Goal: Task Accomplishment & Management: Use online tool/utility

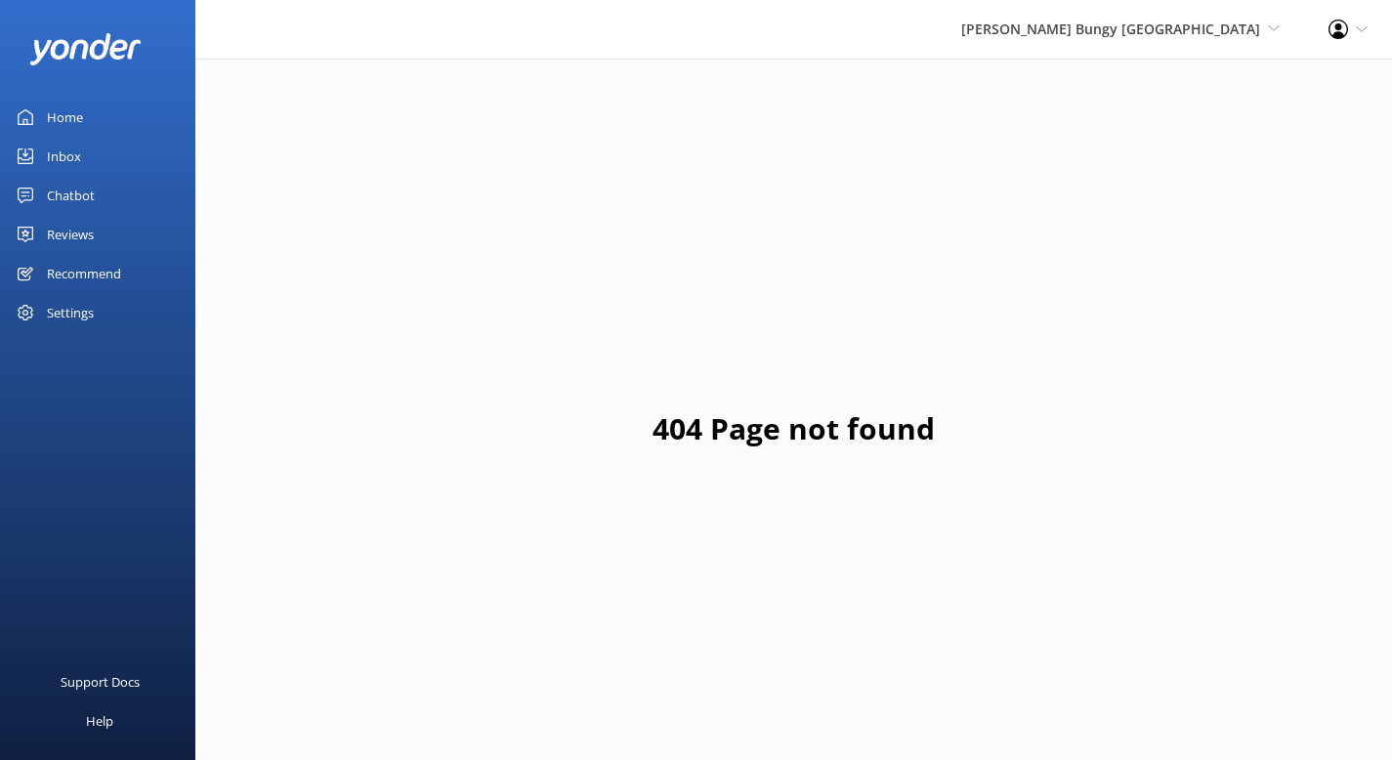
click at [1127, 42] on div "[PERSON_NAME] Bungy [GEOGRAPHIC_DATA] Yonder Zipline [PERSON_NAME] Wild Walking…" at bounding box center [1120, 29] width 367 height 59
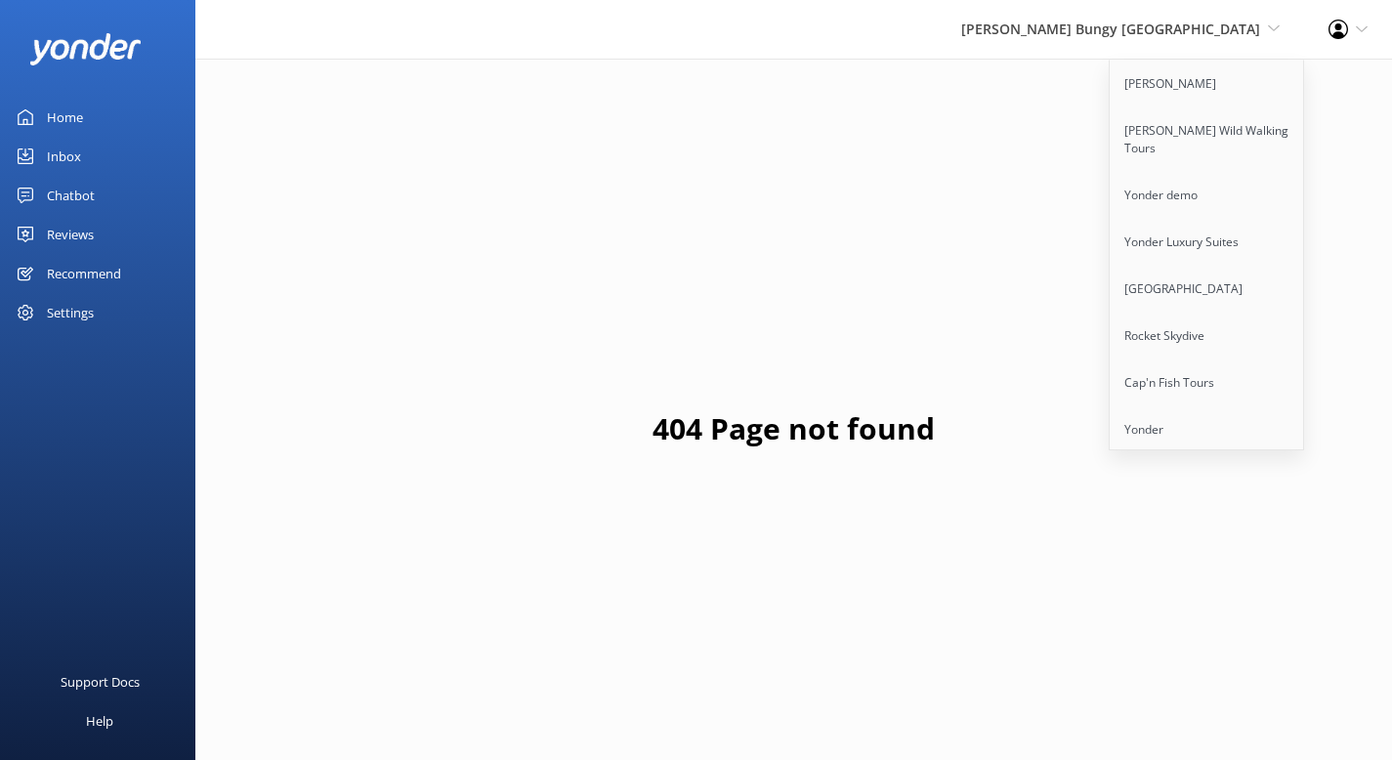
click at [1139, 19] on span "[PERSON_NAME] Bungy [GEOGRAPHIC_DATA] Yonder Zipline [PERSON_NAME] Wild Walking…" at bounding box center [1120, 29] width 318 height 21
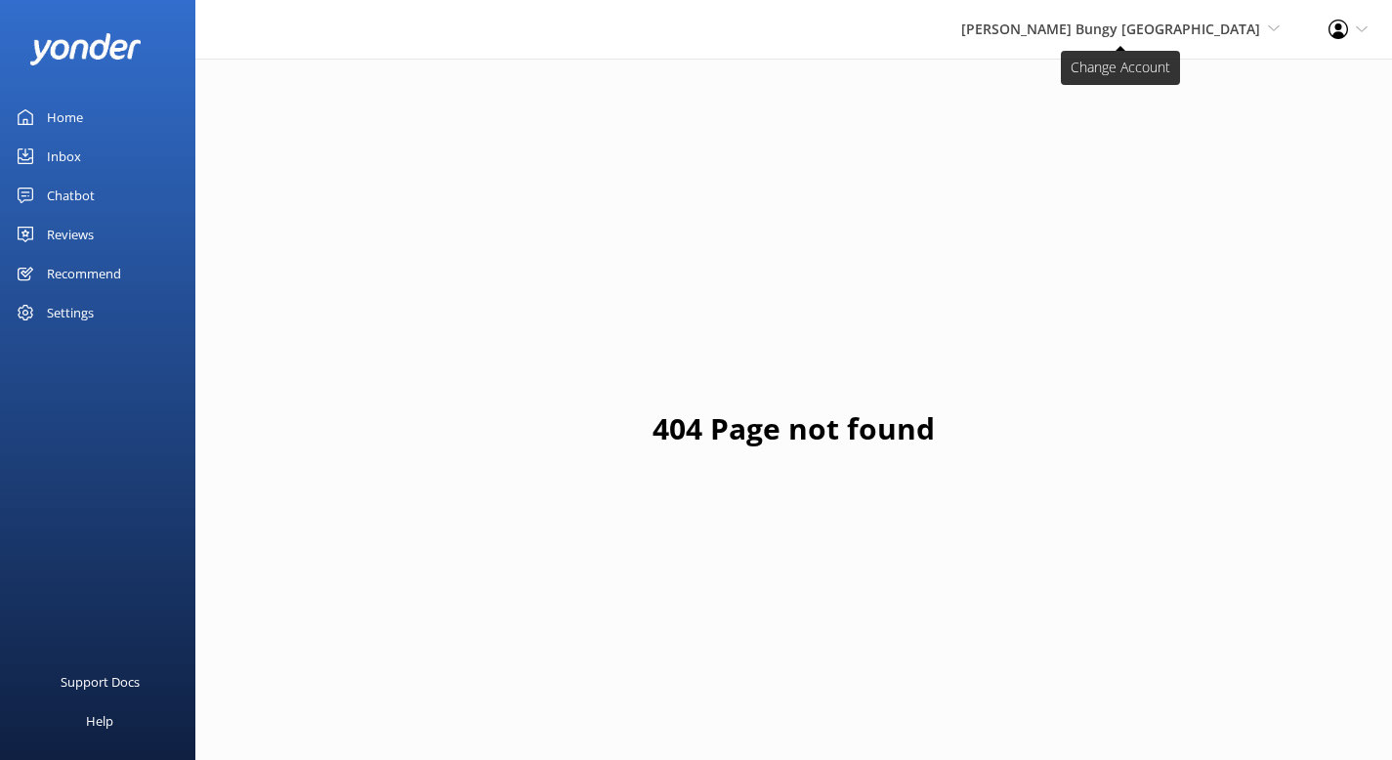
click at [1141, 38] on span "[PERSON_NAME] Bungy [GEOGRAPHIC_DATA]" at bounding box center [1110, 29] width 299 height 19
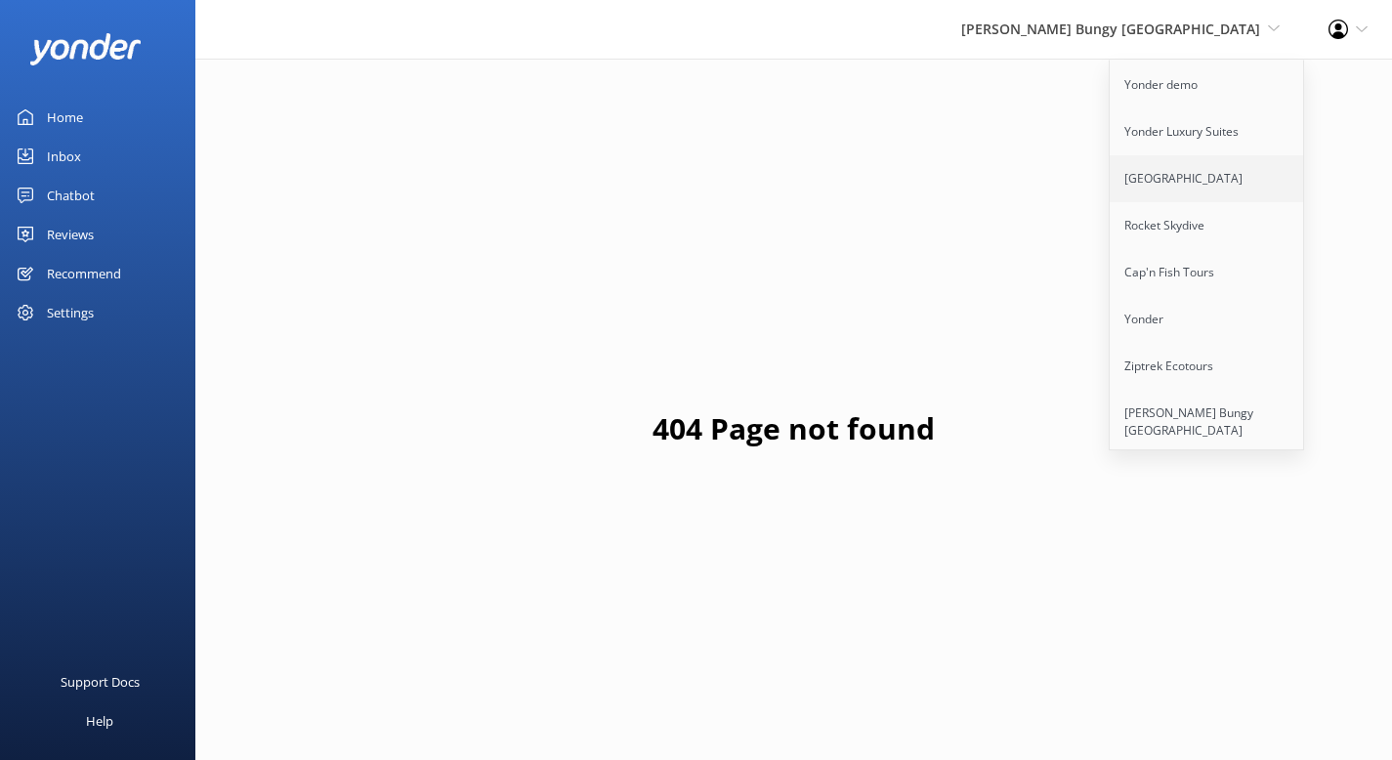
scroll to position [252, 0]
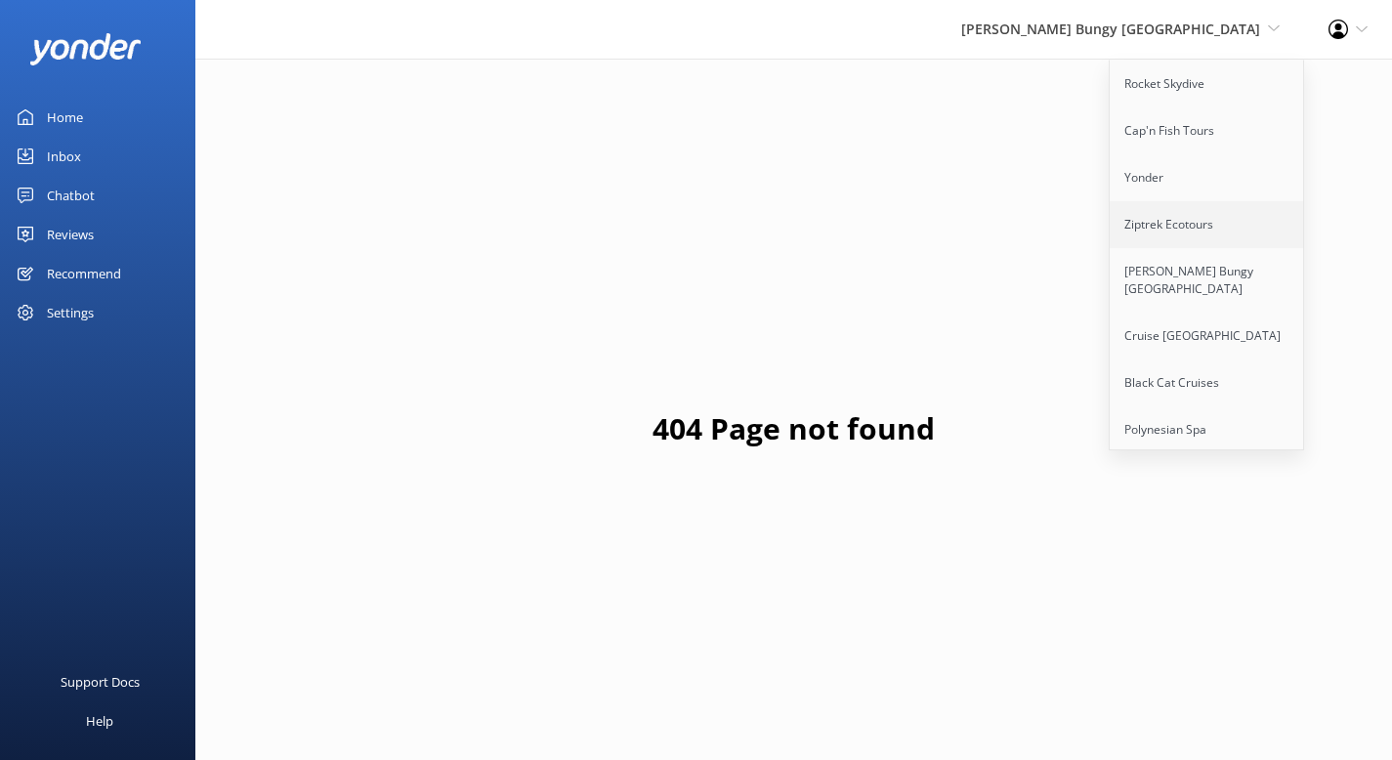
click at [1184, 217] on link "Ziptrek Ecotours" at bounding box center [1207, 224] width 195 height 47
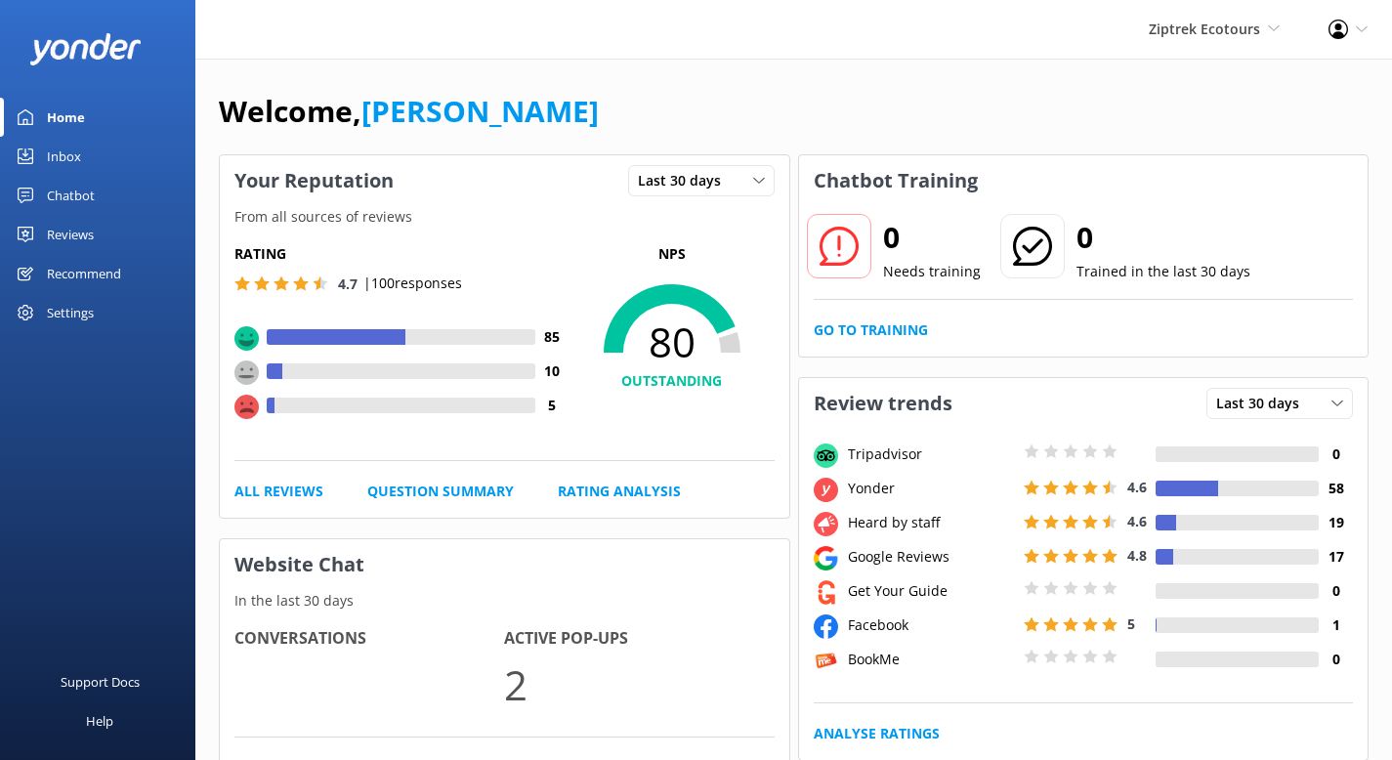
click at [116, 277] on div "Recommend" at bounding box center [84, 273] width 74 height 39
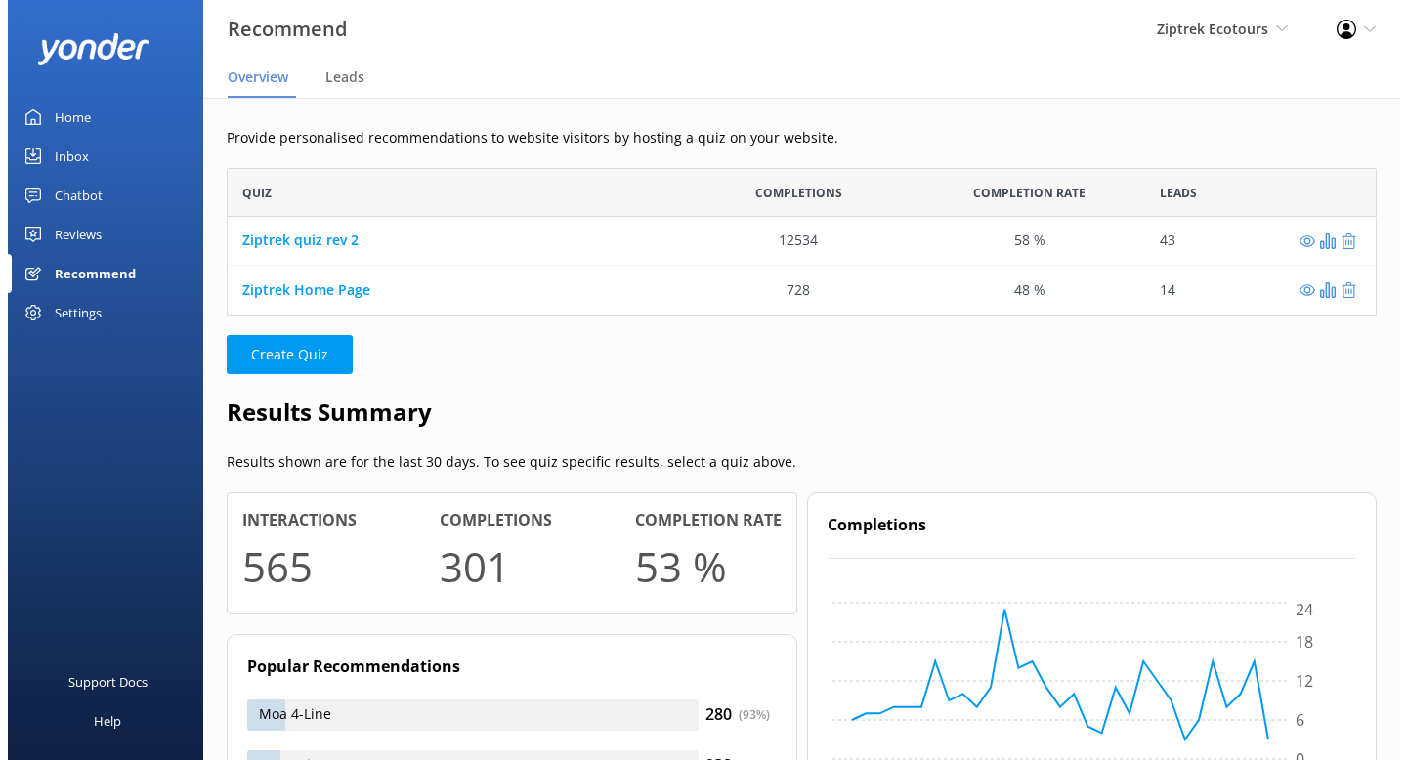
scroll to position [133, 1135]
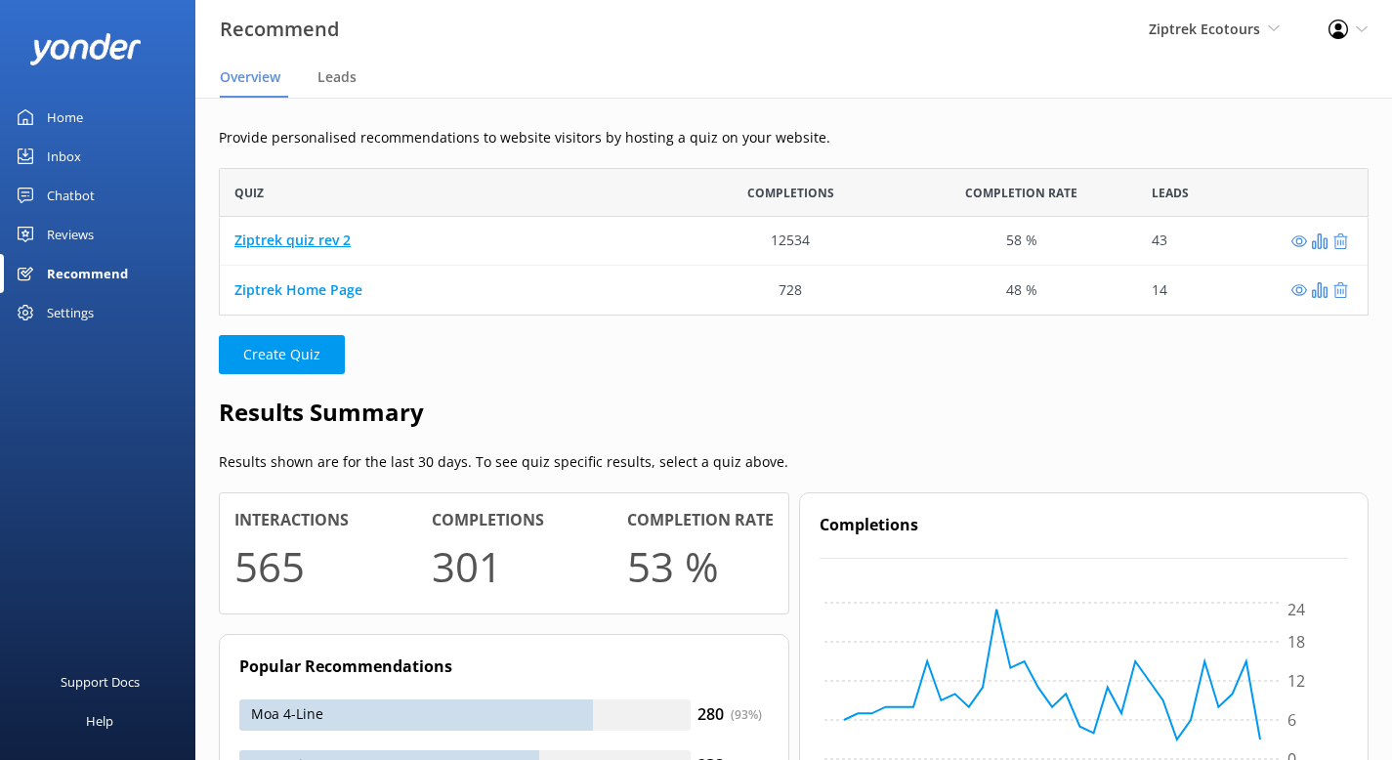
click at [316, 244] on link "Ziptrek quiz rev 2" at bounding box center [292, 241] width 116 height 19
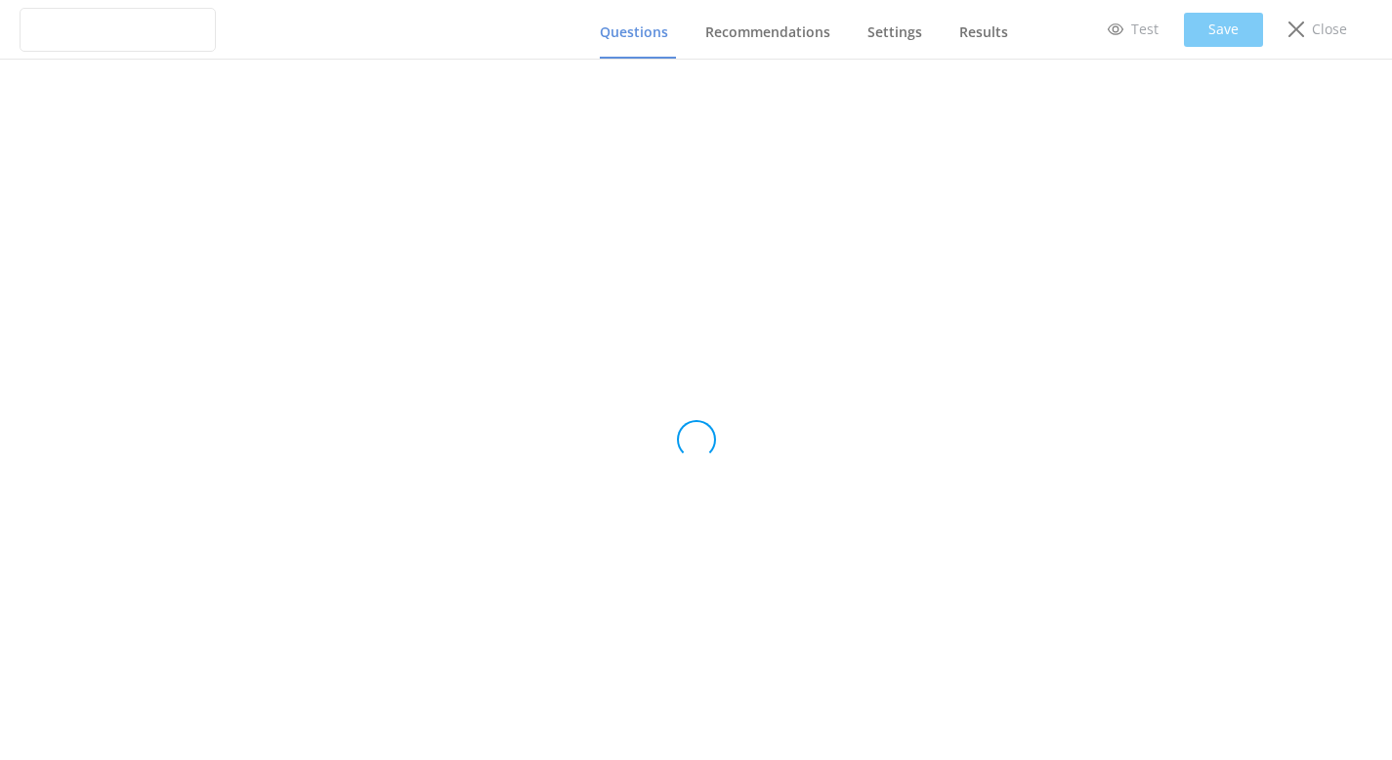
type input "Ziptrek quiz rev 2"
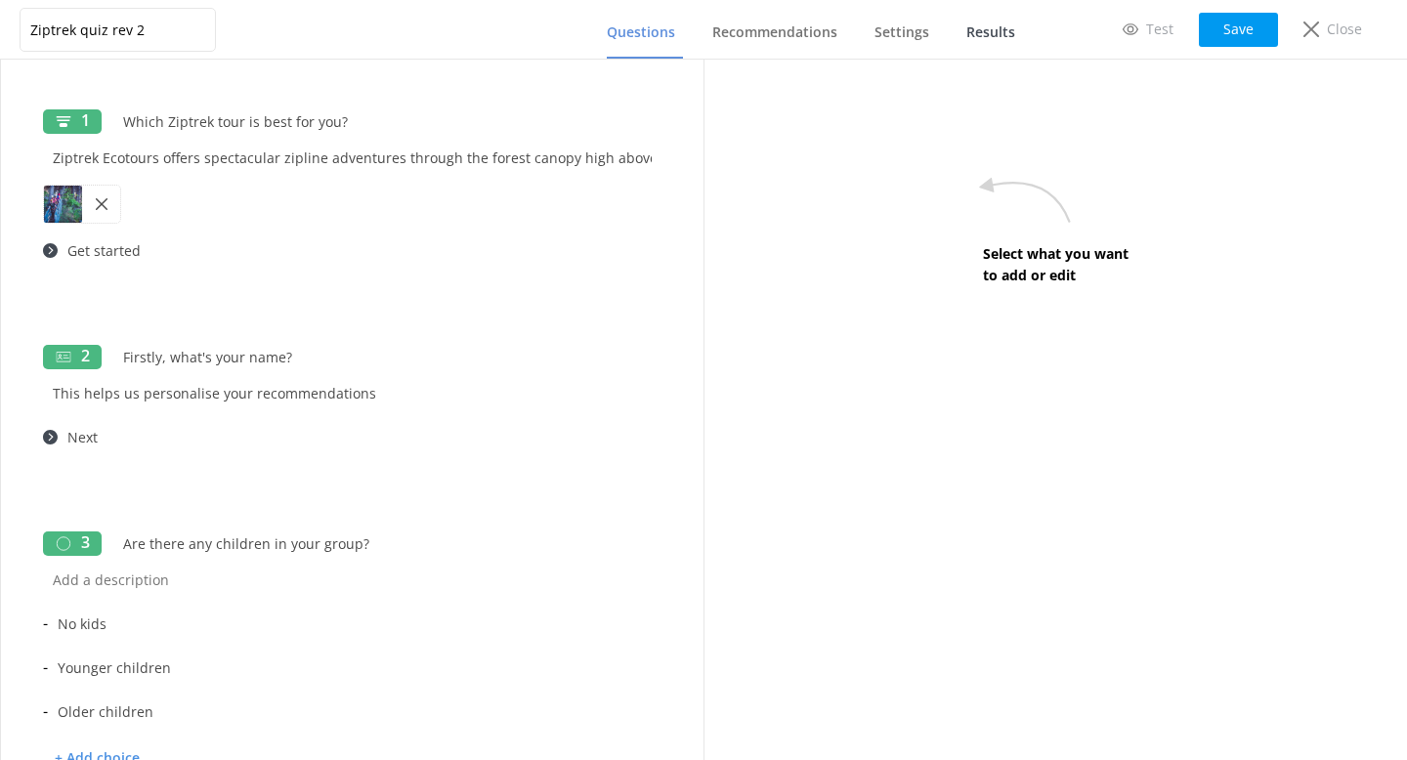
click at [967, 36] on span "Results" at bounding box center [990, 32] width 49 height 20
